Goal: Transaction & Acquisition: Purchase product/service

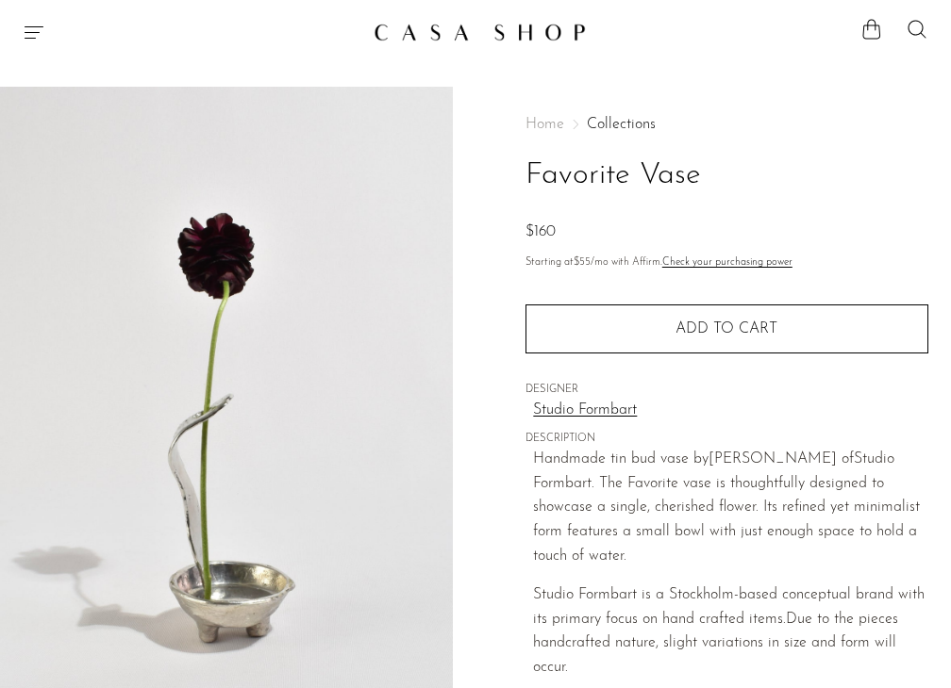
scroll to position [353, 0]
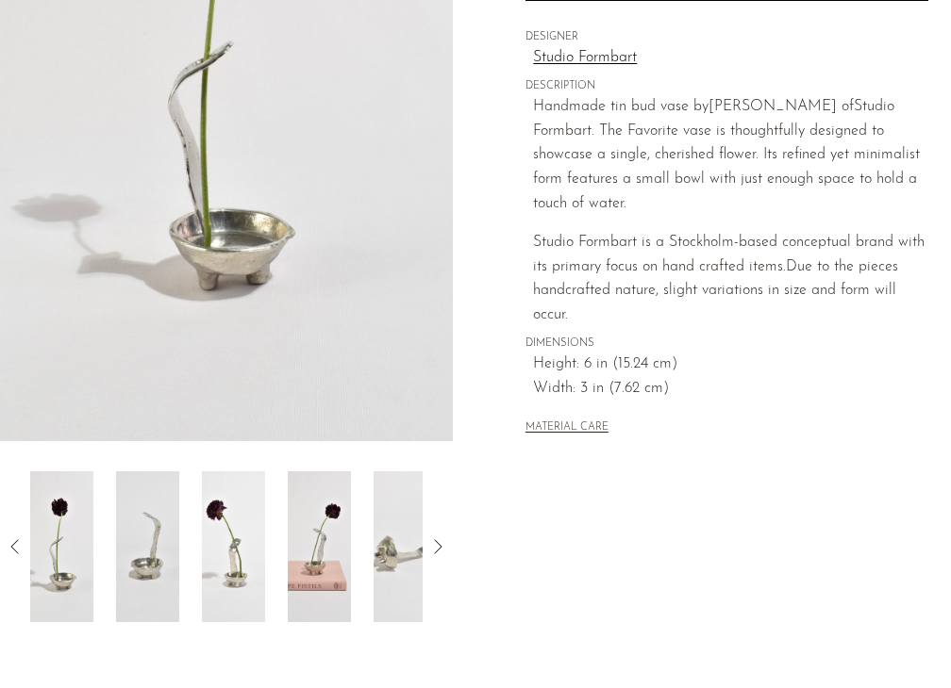
click at [148, 552] on img at bounding box center [147, 547] width 63 height 151
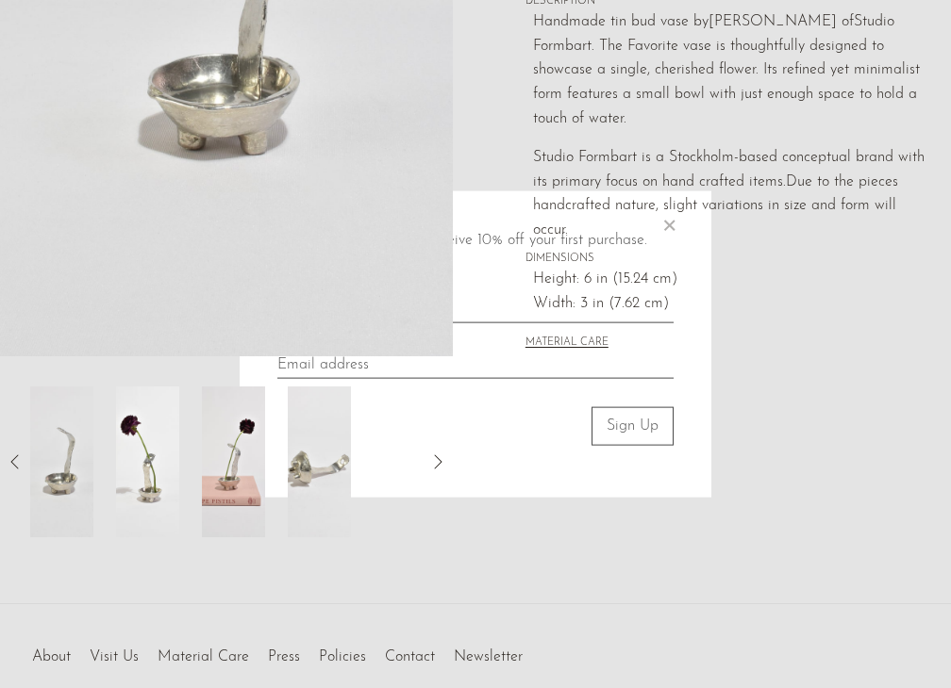
scroll to position [439, 0]
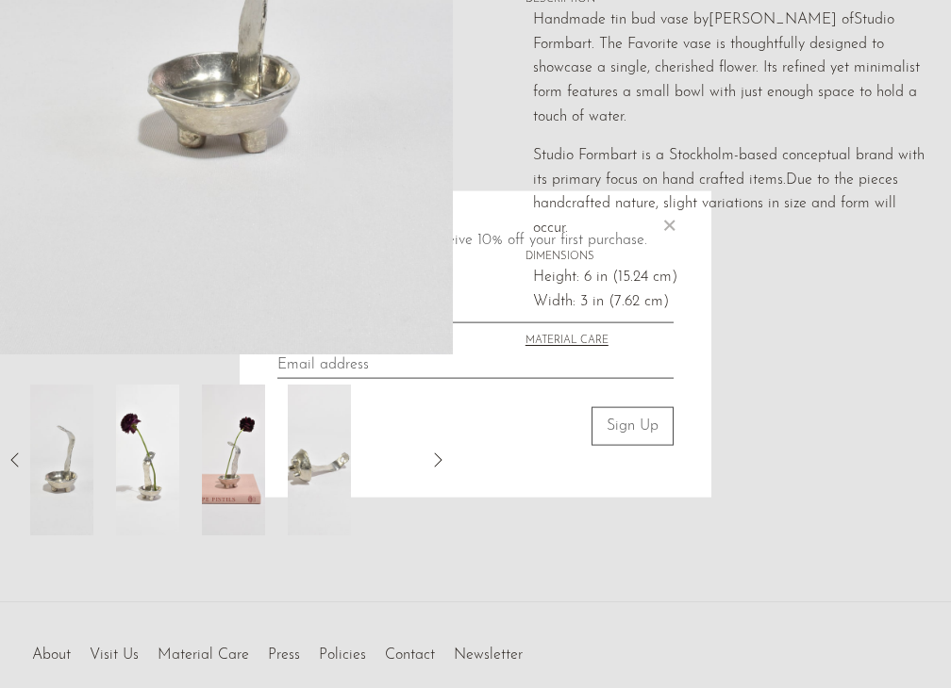
click at [246, 495] on div "Join our newsletter and receive 10% off your first purchase. × Sign Up" at bounding box center [476, 344] width 472 height 306
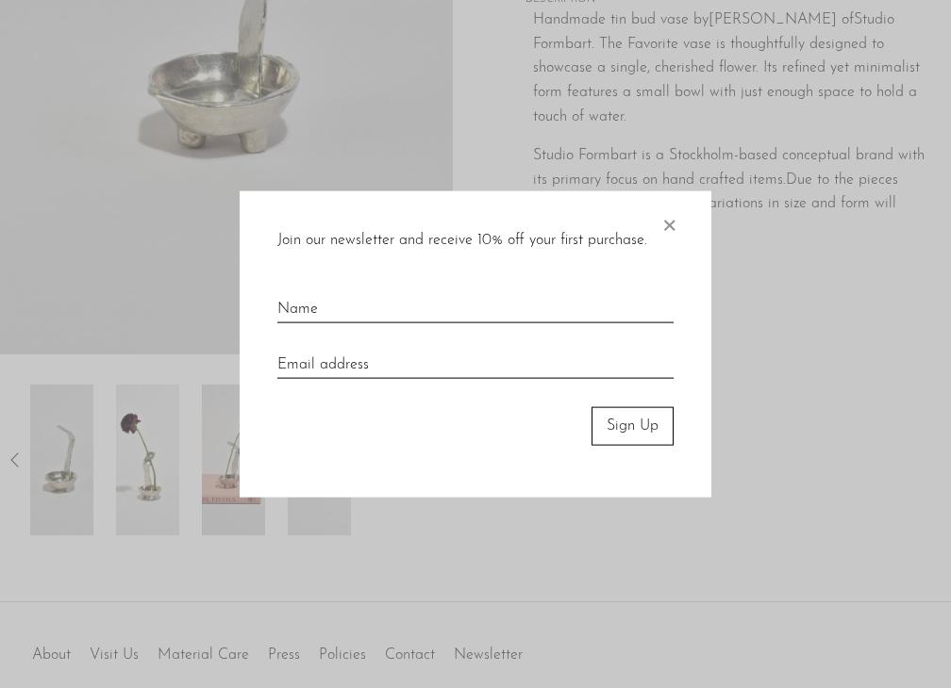
click at [661, 224] on span "×" at bounding box center [668, 221] width 19 height 60
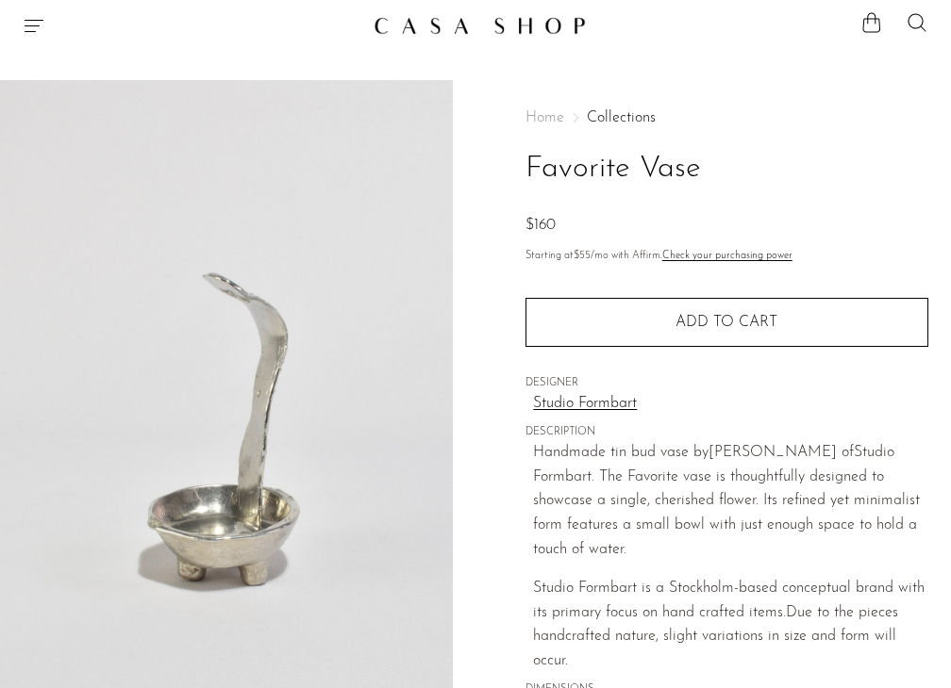
scroll to position [6, 0]
click at [32, 35] on icon "Menu" at bounding box center [34, 26] width 23 height 23
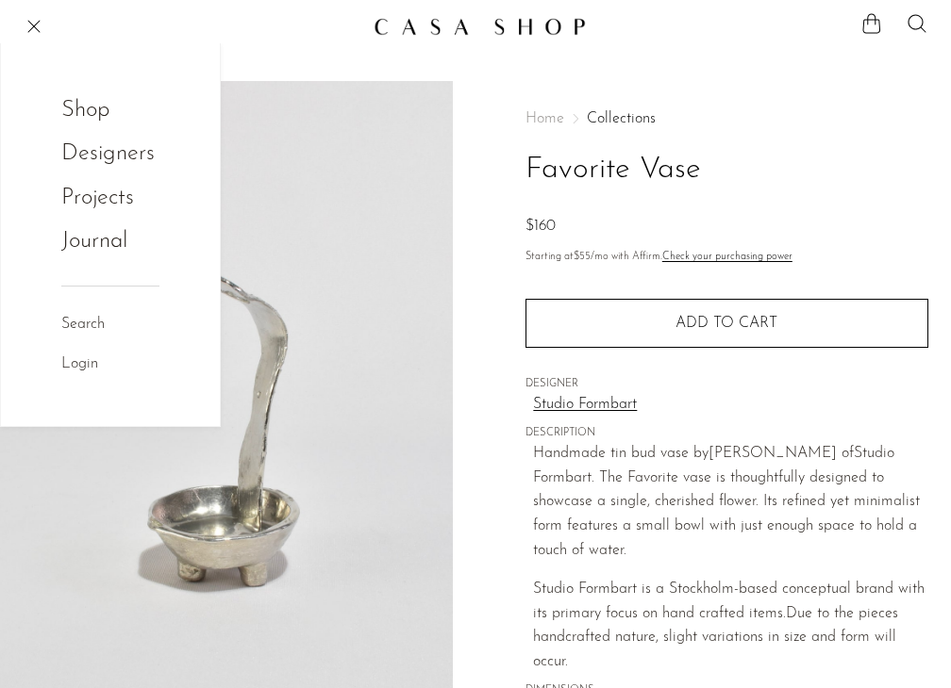
click at [87, 114] on link "Shop" at bounding box center [98, 110] width 74 height 36
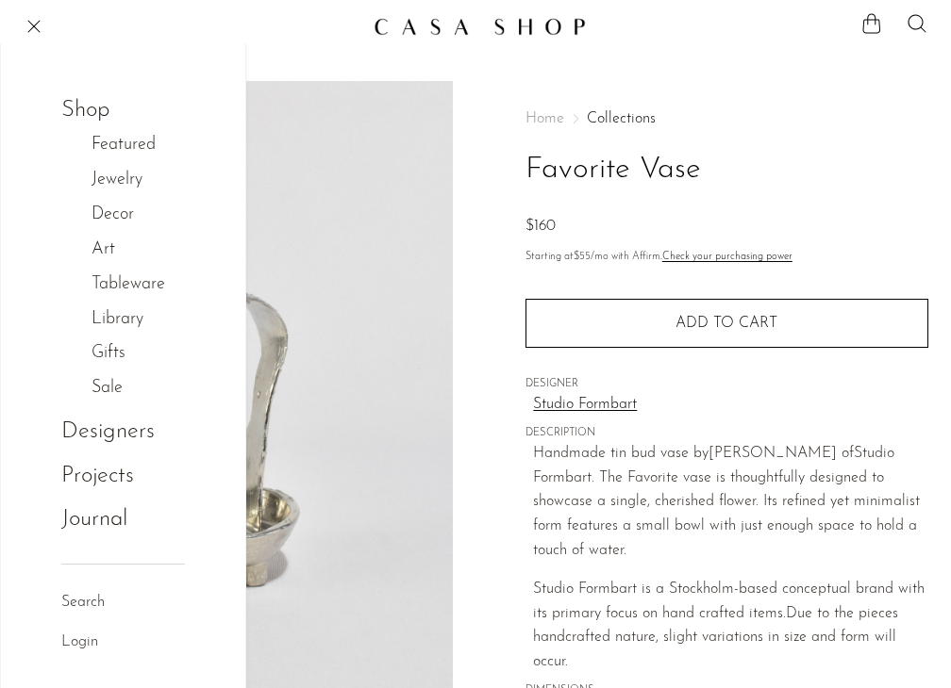
click at [111, 213] on link "Decor" at bounding box center [122, 215] width 62 height 27
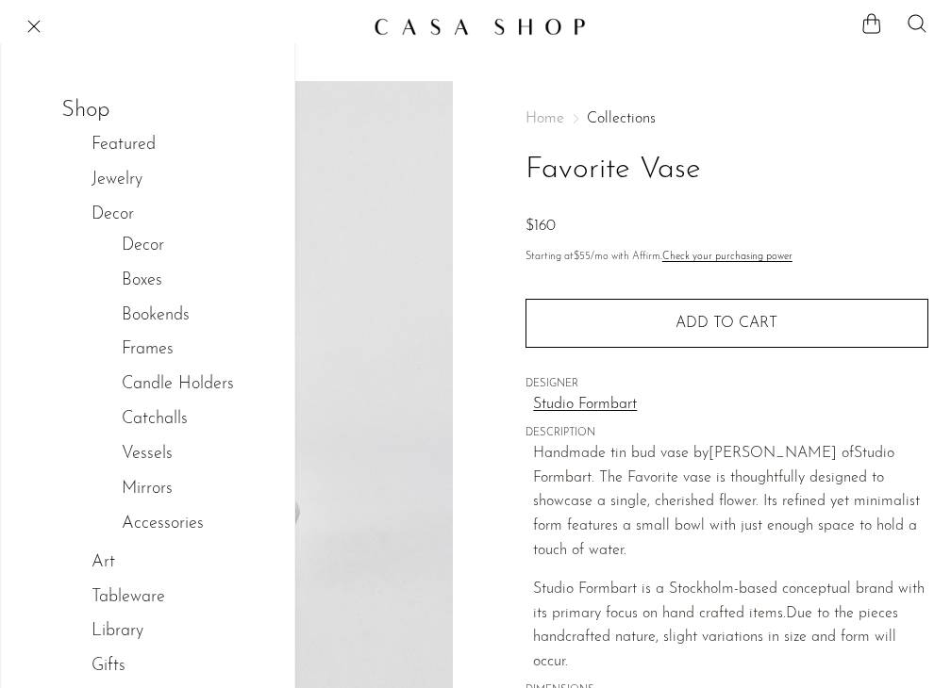
click at [116, 599] on link "Tableware" at bounding box center [137, 598] width 93 height 27
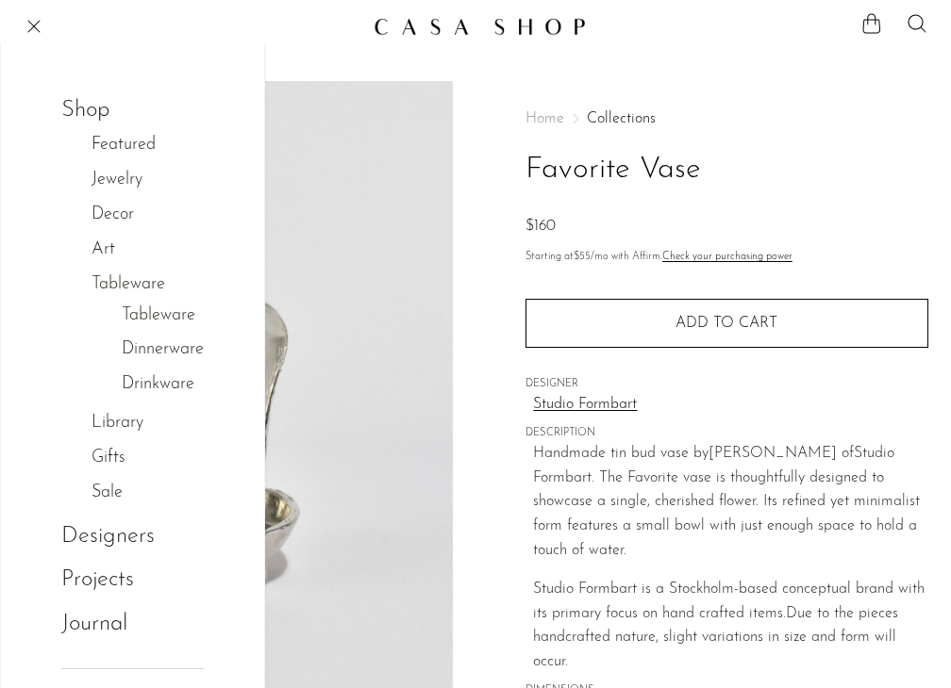
drag, startPoint x: 113, startPoint y: 465, endPoint x: 100, endPoint y: 459, distance: 14.4
click at [100, 459] on link "Gifts" at bounding box center [118, 458] width 54 height 27
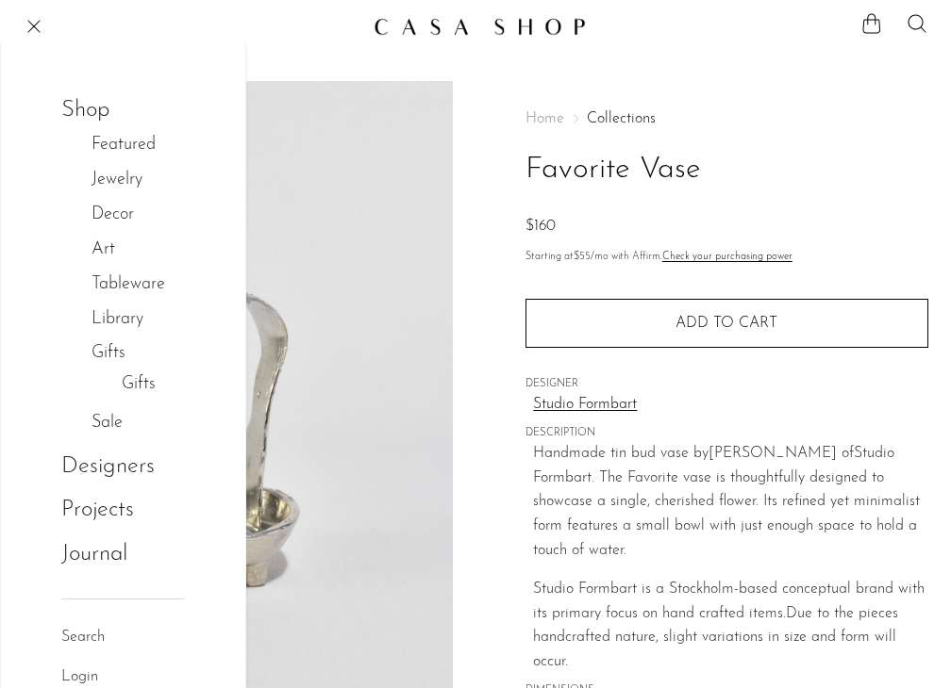
click at [124, 149] on link "Featured" at bounding box center [133, 145] width 84 height 27
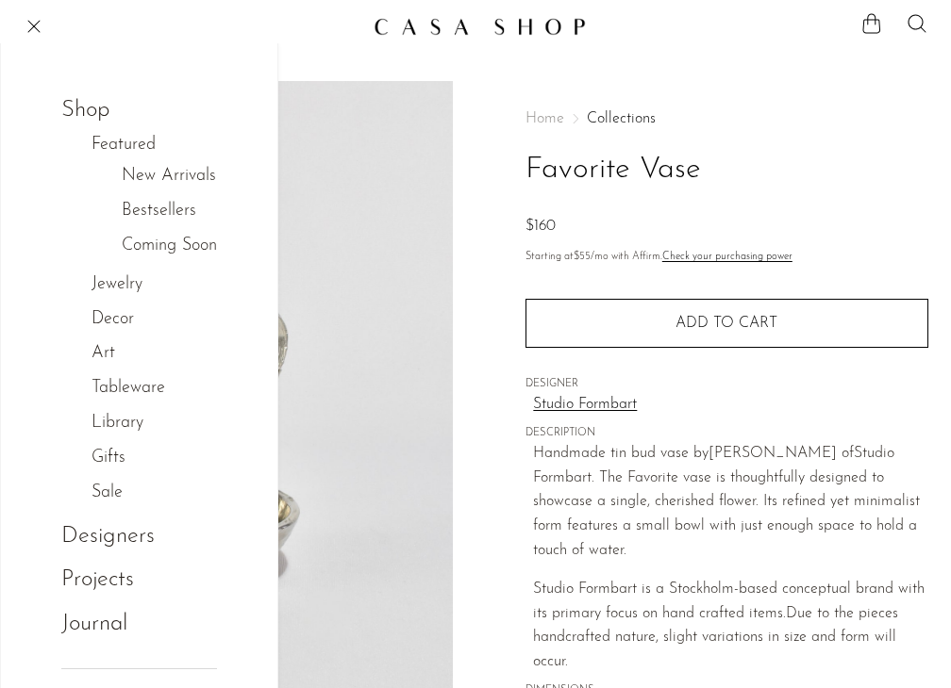
click at [121, 320] on link "Decor" at bounding box center [122, 319] width 62 height 27
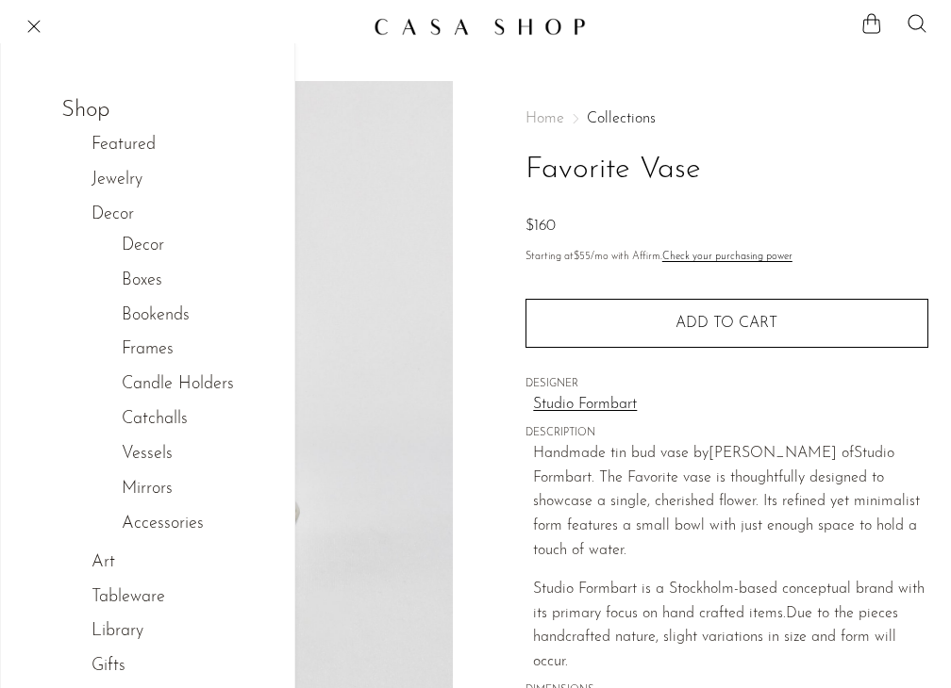
click at [104, 563] on link "Art" at bounding box center [112, 563] width 43 height 27
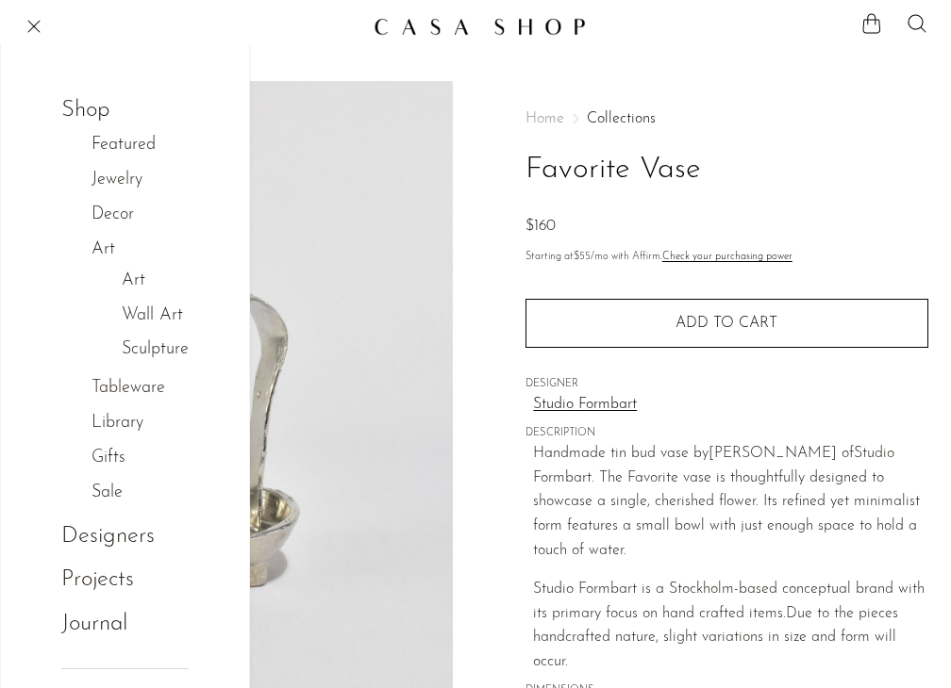
click at [127, 389] on link "Tableware" at bounding box center [137, 388] width 93 height 27
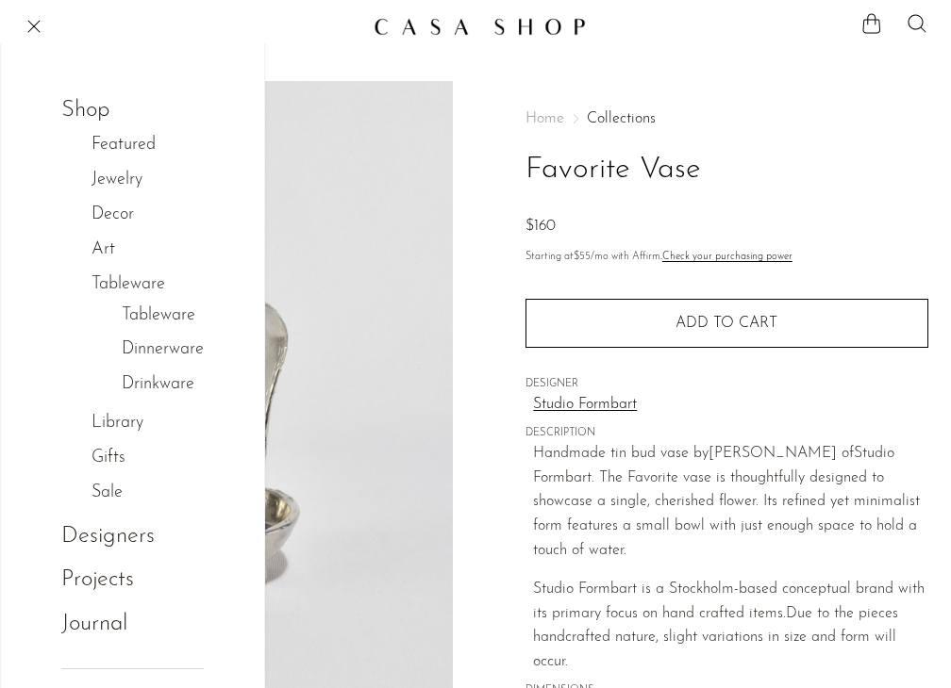
click at [581, 529] on p "Handmade tin bud vase by Sarah E. Haukka of Studio Formbart. The Favorite vase …" at bounding box center [730, 502] width 395 height 121
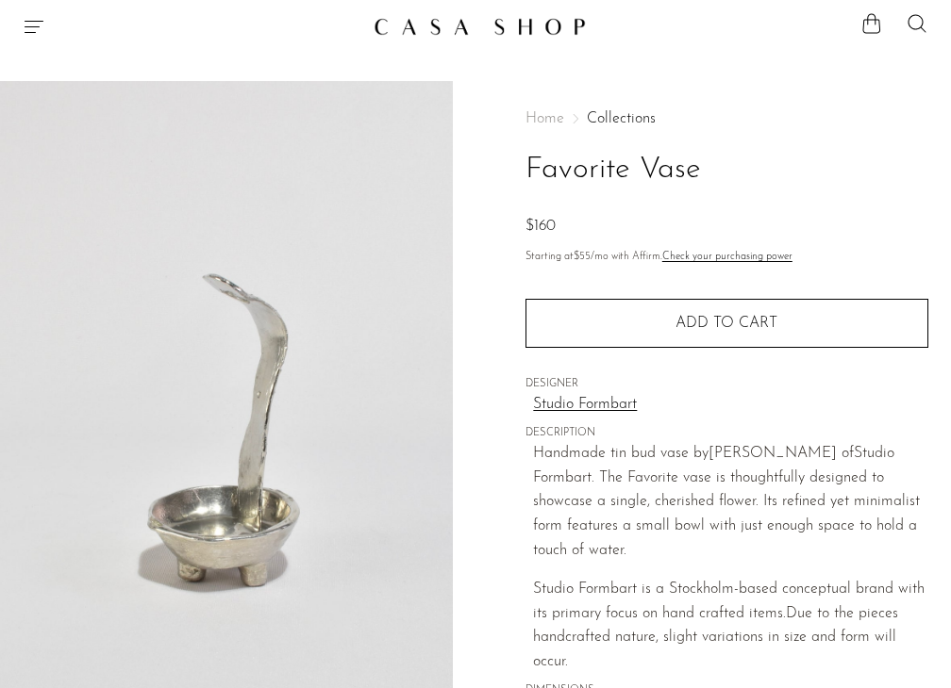
click at [670, 457] on p "Handmade tin bud vase by Sarah E. Haukka of Studio Formbart. The Favorite vase …" at bounding box center [730, 502] width 395 height 121
copy p "vase"
click at [34, 12] on div "Shop Featured New Arrivals Bestsellers Coming Soon Jewelry Jewelry All Earrings…" at bounding box center [475, 26] width 951 height 34
click at [926, 20] on icon at bounding box center [916, 23] width 23 height 23
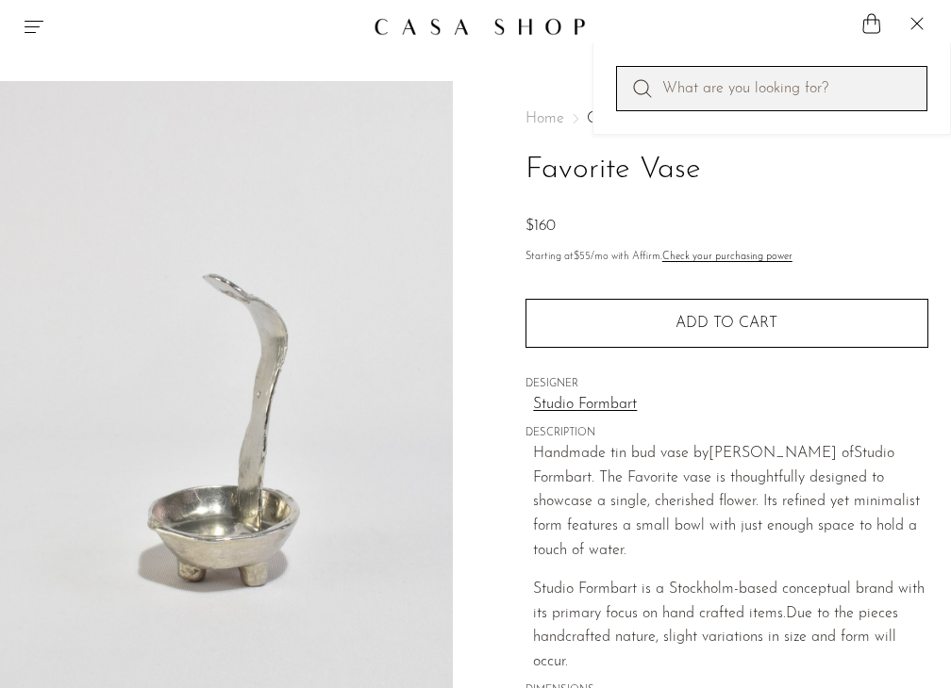
paste input "vase"
type input "vase"
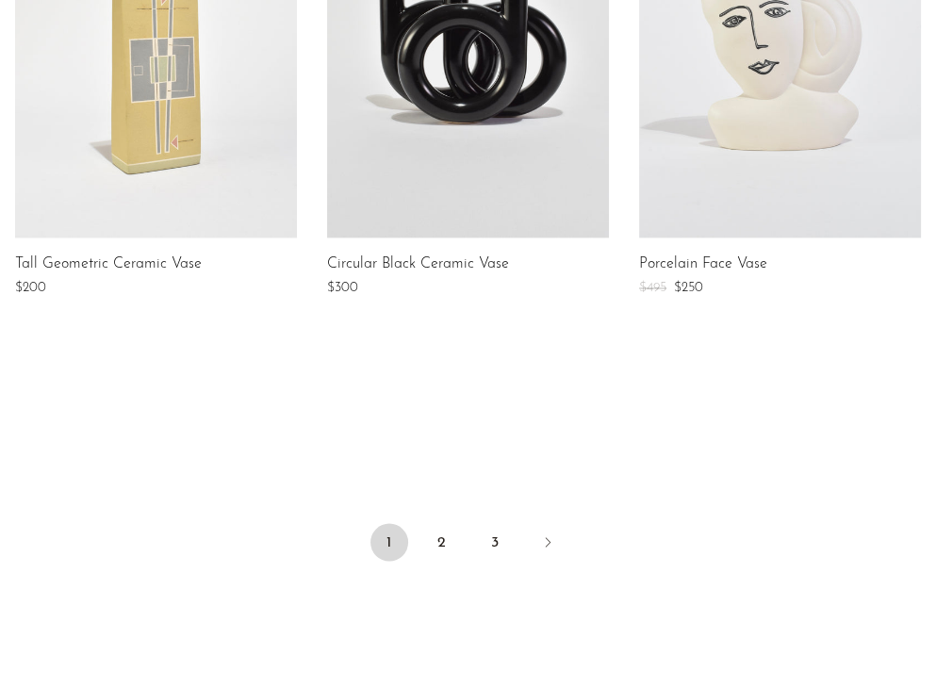
scroll to position [1920, 0]
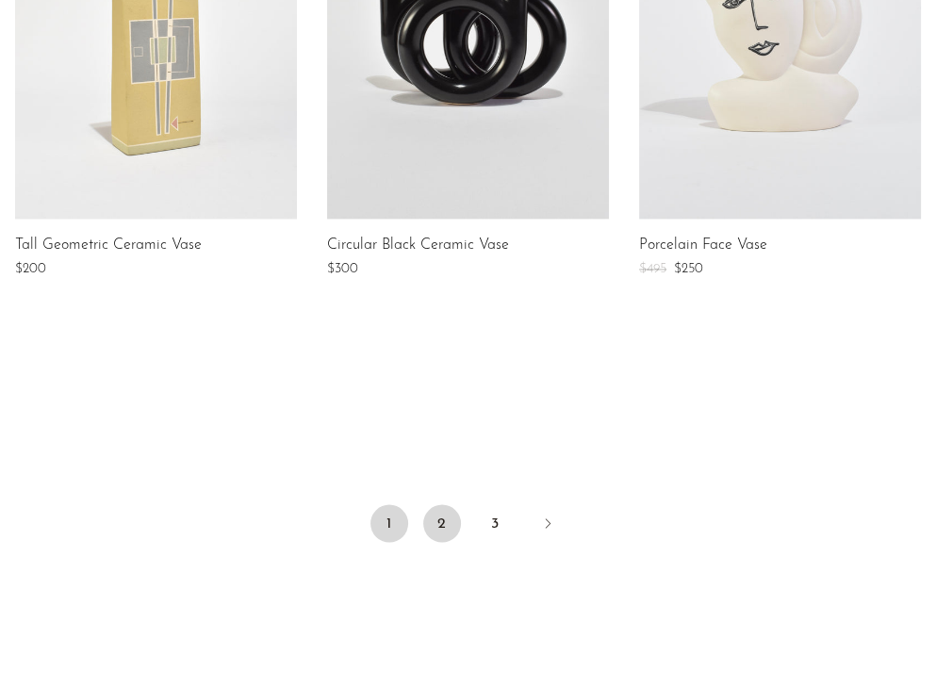
click at [438, 523] on link "2" at bounding box center [442, 524] width 38 height 38
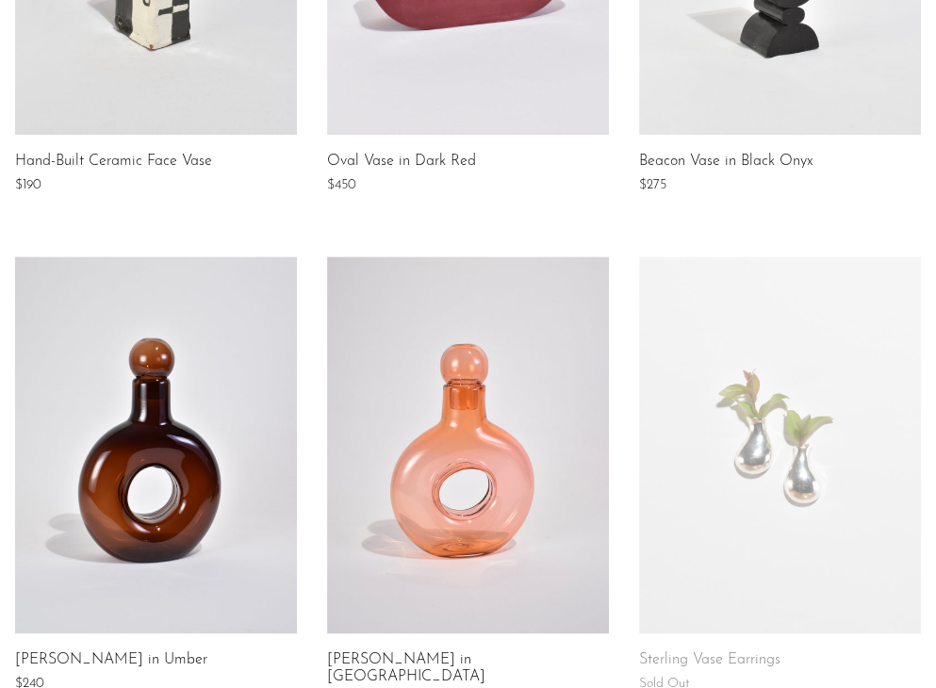
scroll to position [1890, 0]
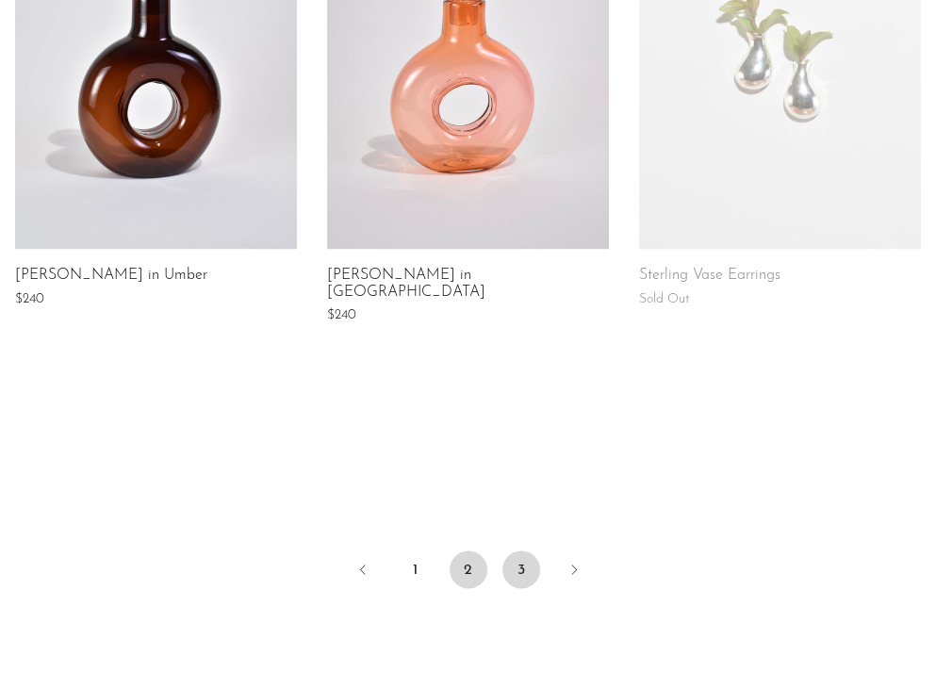
click at [520, 551] on link "3" at bounding box center [522, 570] width 38 height 38
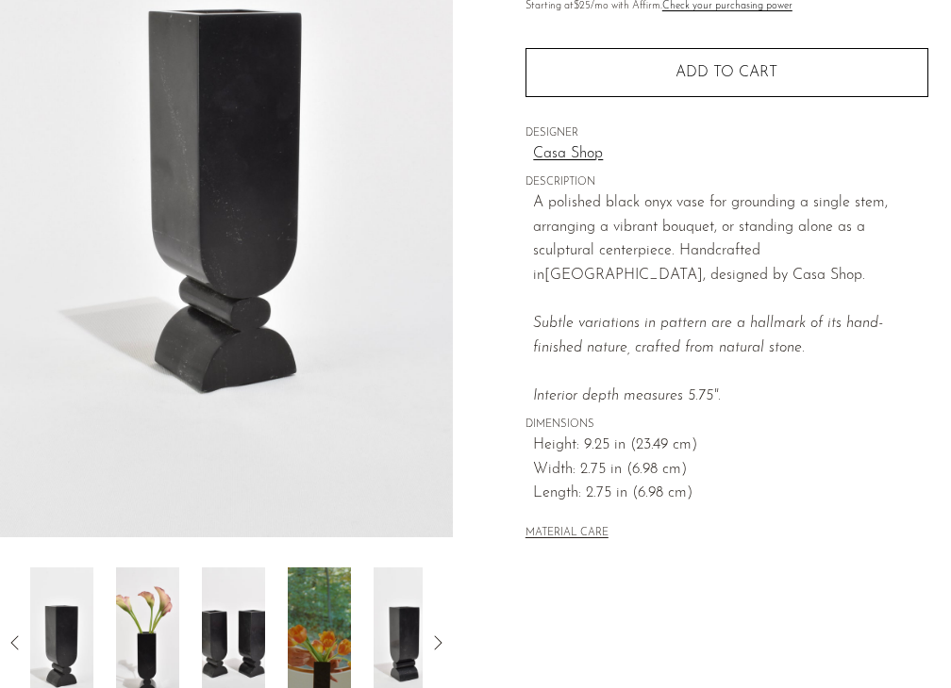
scroll to position [262, 0]
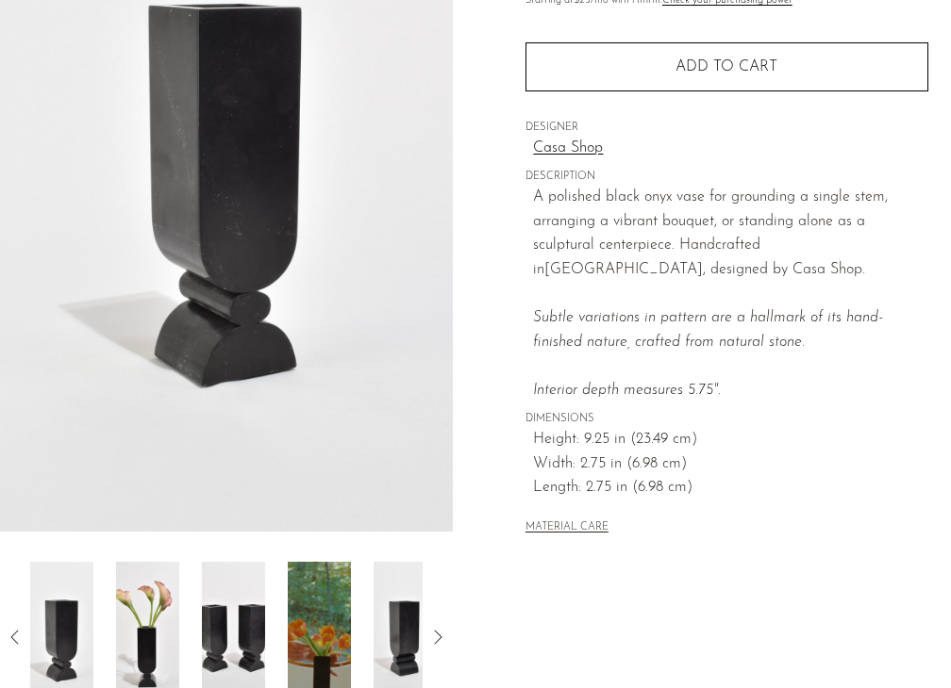
click at [245, 621] on img at bounding box center [233, 637] width 63 height 151
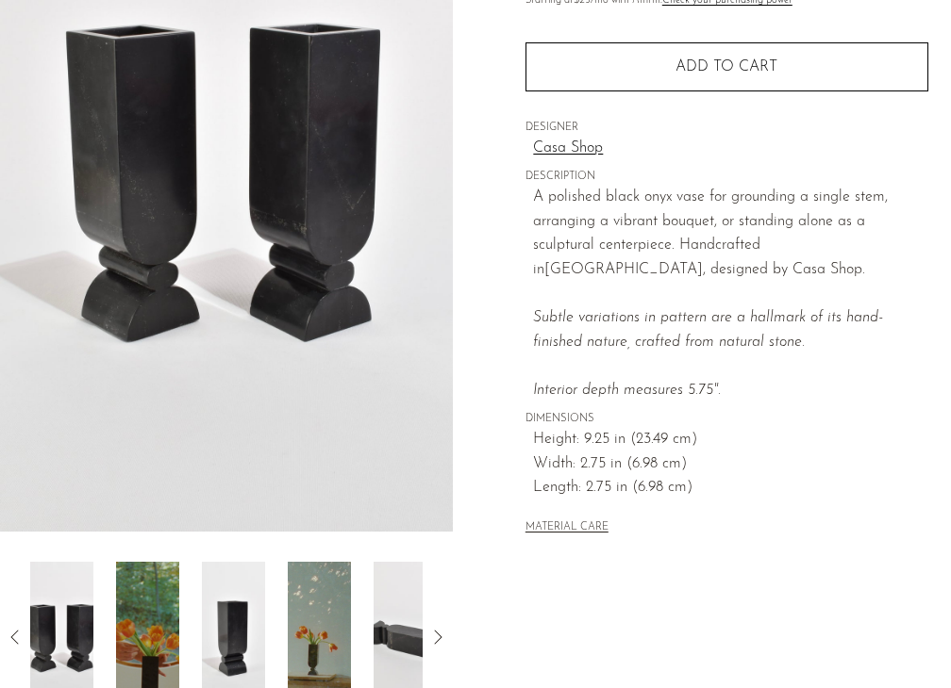
click at [155, 632] on img at bounding box center [147, 637] width 63 height 151
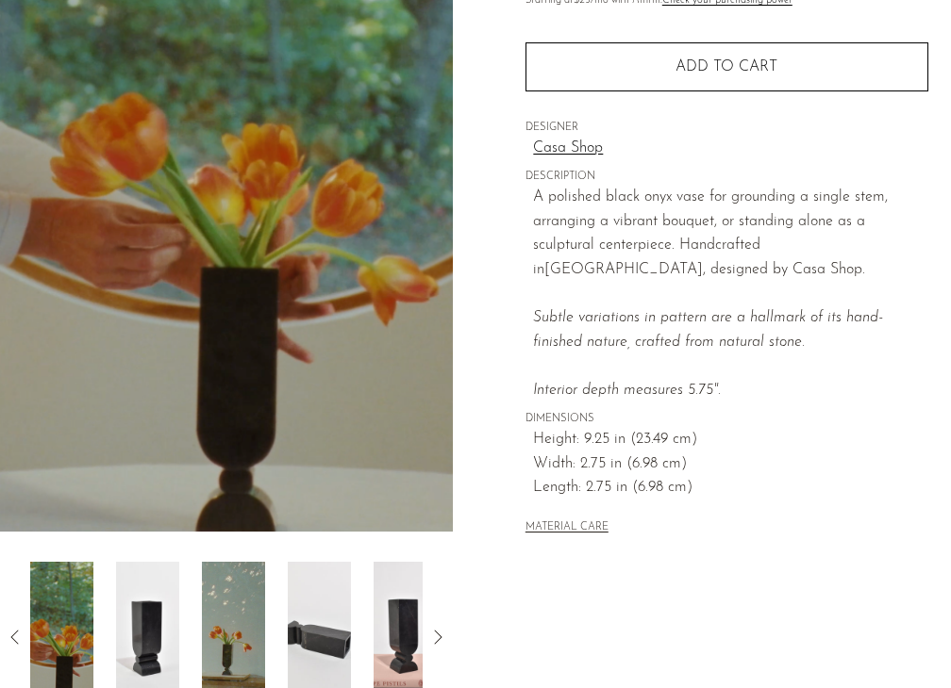
click at [180, 618] on div at bounding box center [226, 637] width 392 height 151
click at [196, 629] on div at bounding box center [226, 637] width 392 height 151
click at [215, 636] on img at bounding box center [233, 637] width 63 height 151
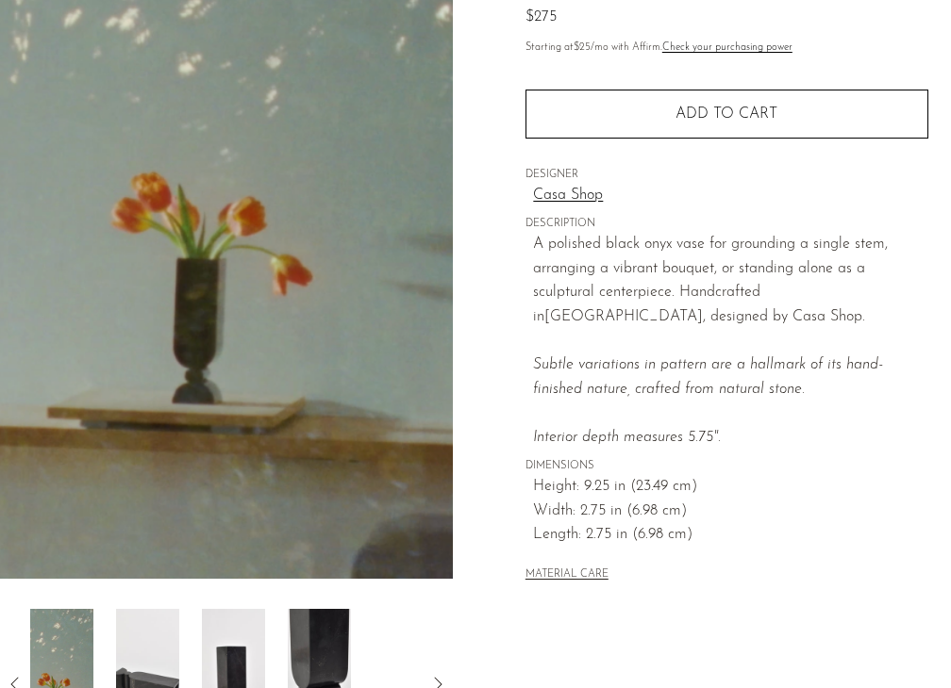
scroll to position [332, 0]
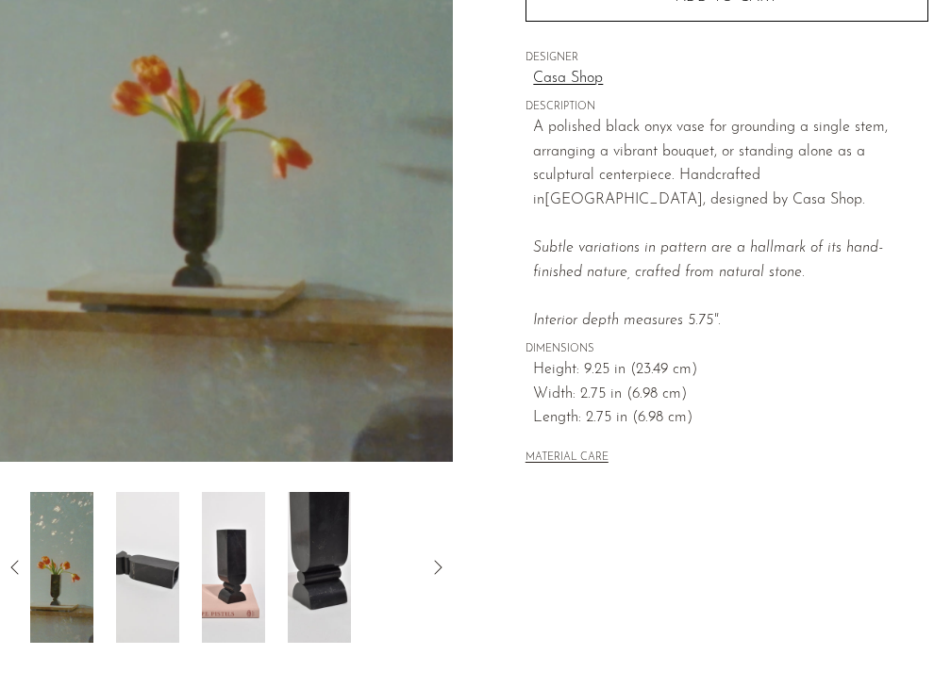
click at [241, 580] on img at bounding box center [233, 567] width 63 height 151
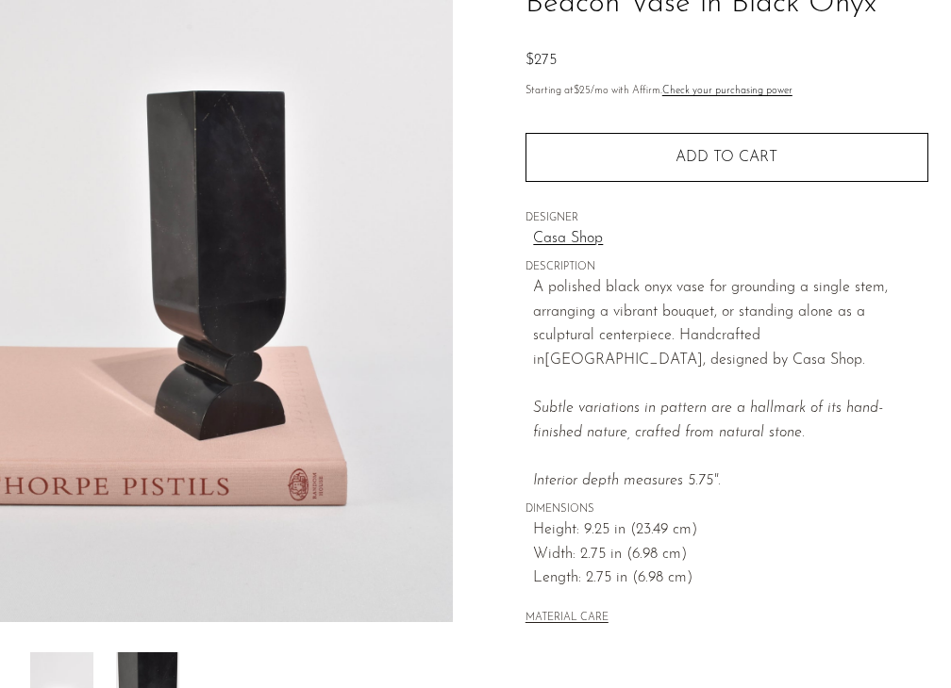
scroll to position [149, 0]
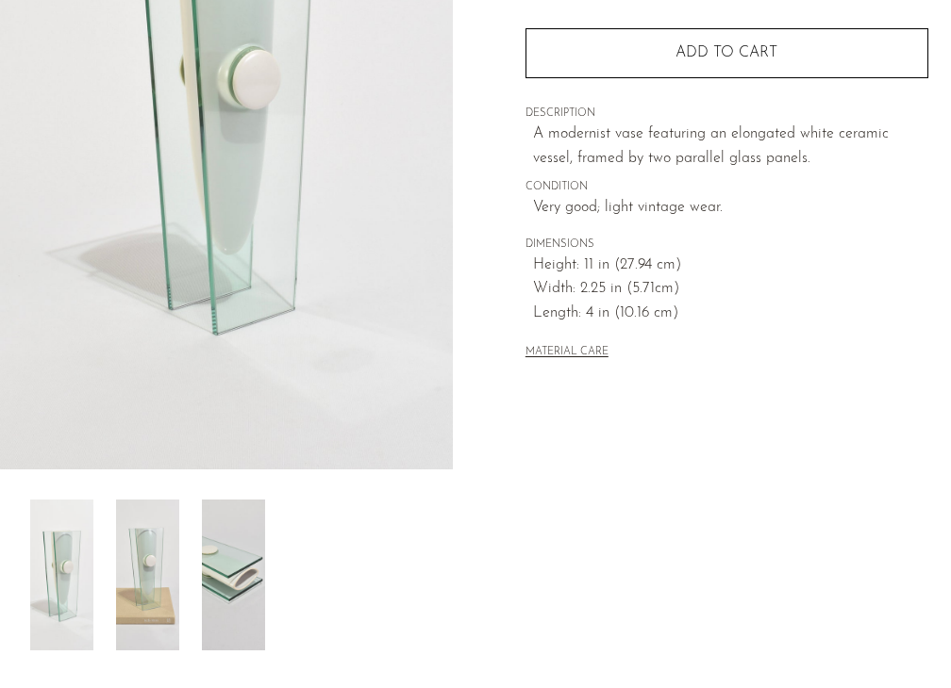
scroll to position [328, 0]
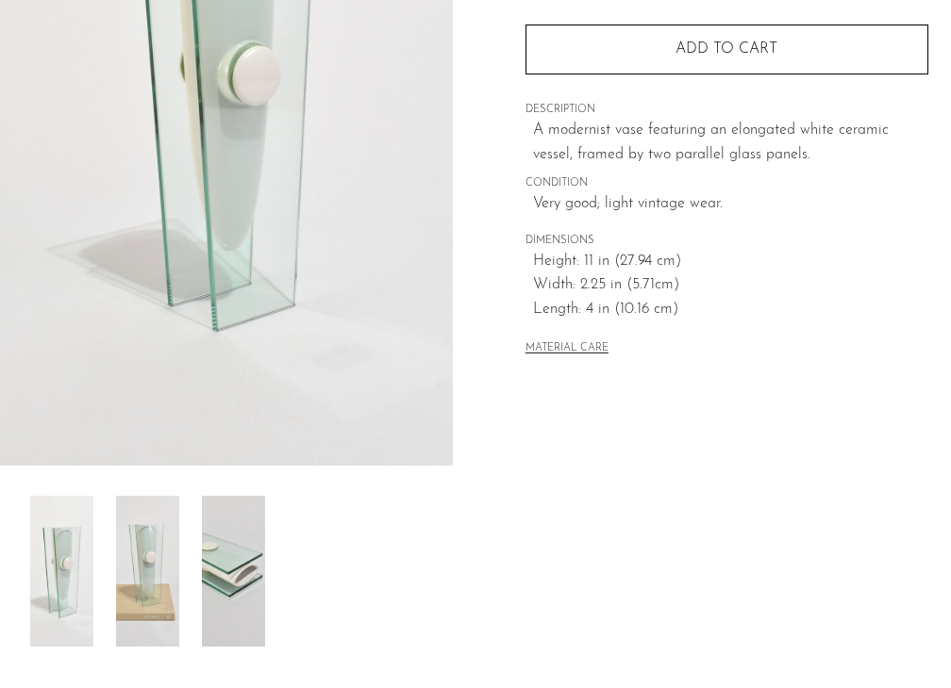
click at [163, 552] on img at bounding box center [147, 571] width 63 height 151
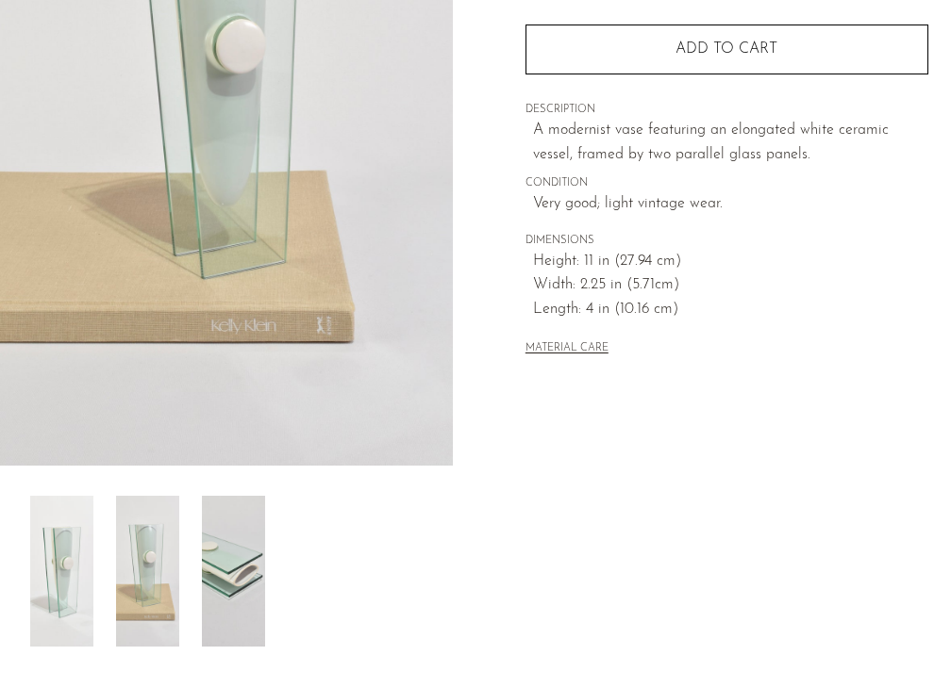
click at [232, 568] on img at bounding box center [233, 571] width 63 height 151
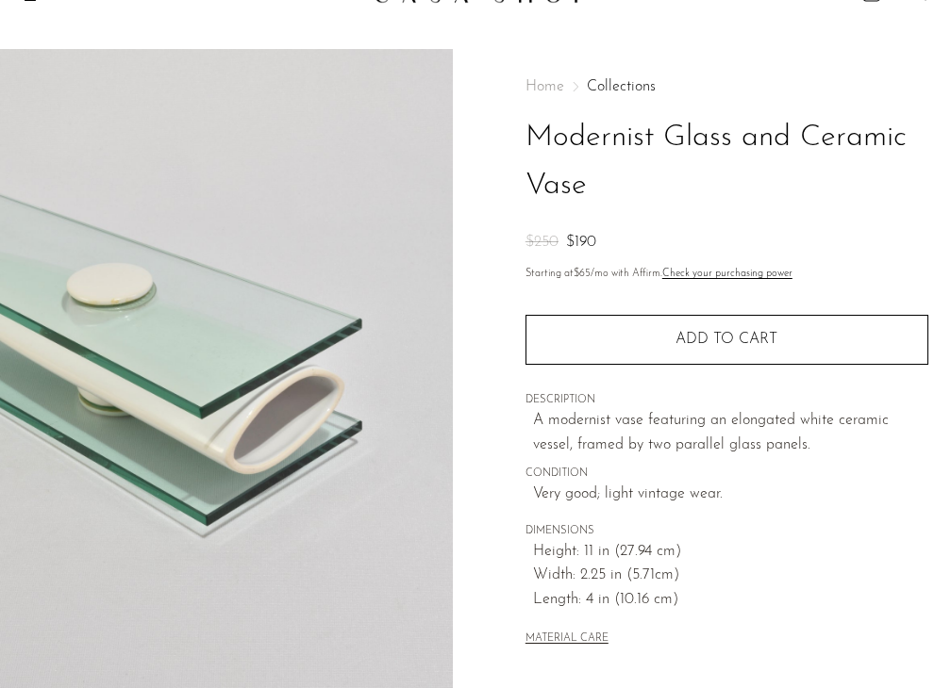
scroll to position [36, 0]
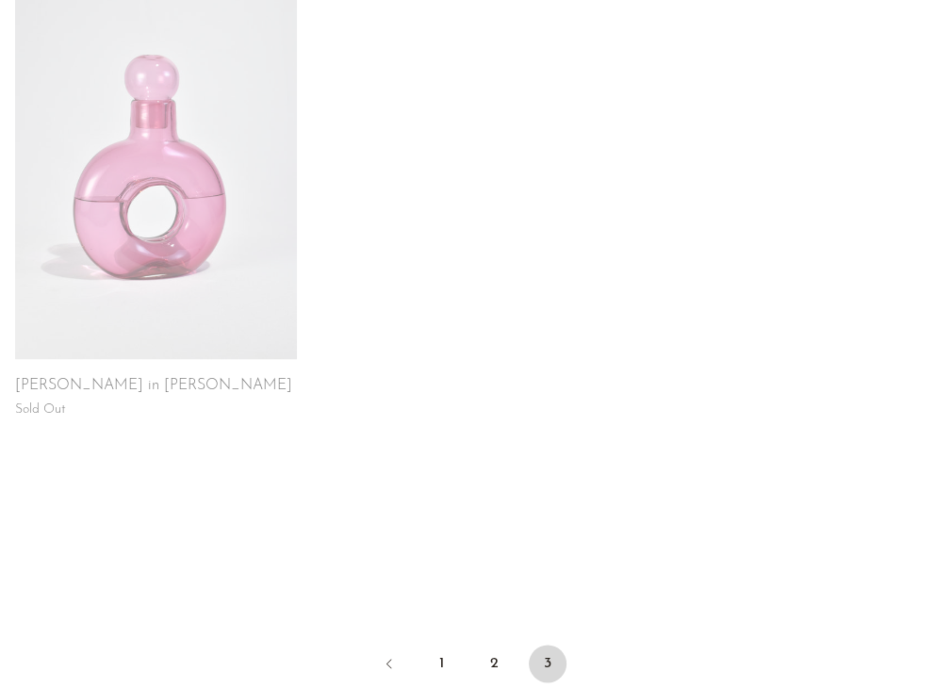
scroll to position [1337, 0]
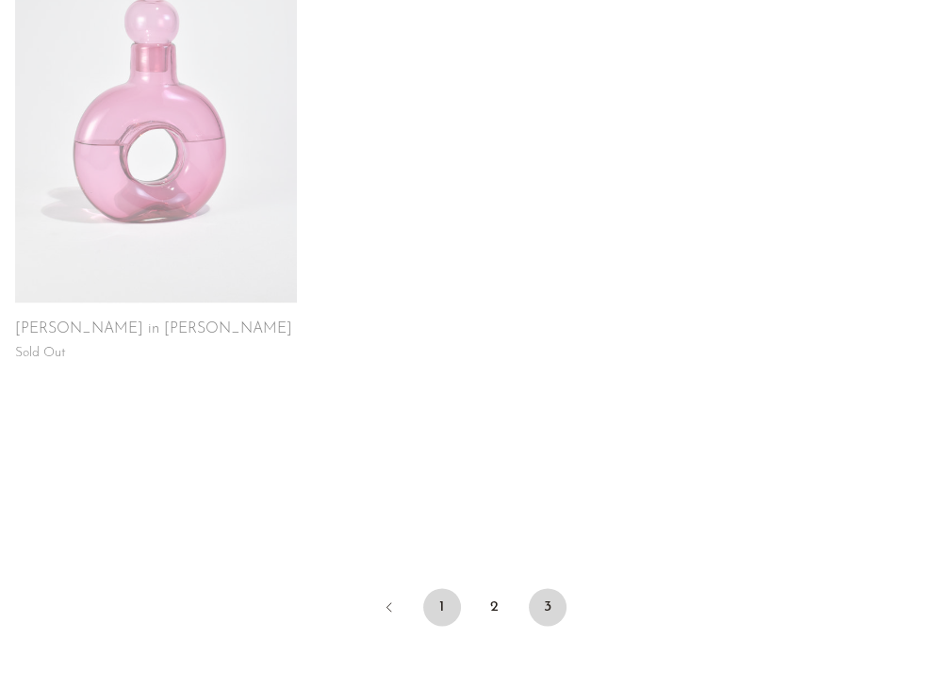
click at [452, 607] on link "1" at bounding box center [442, 607] width 38 height 38
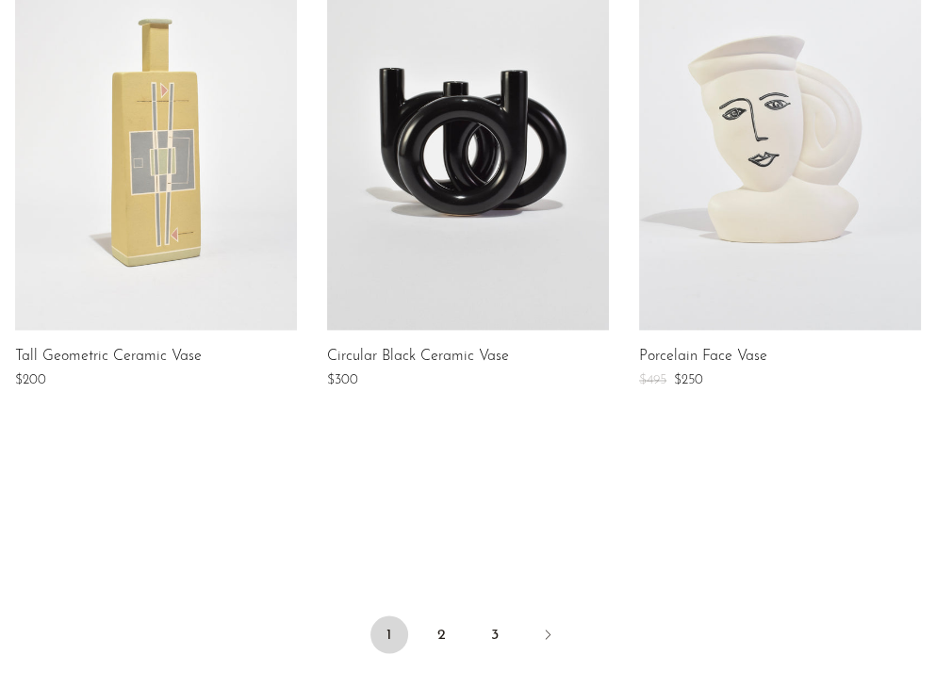
scroll to position [1964, 0]
